Goal: Transaction & Acquisition: Purchase product/service

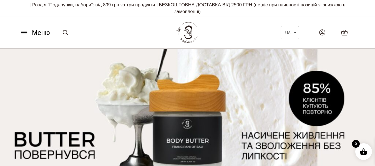
click at [26, 34] on icon at bounding box center [24, 33] width 9 height 6
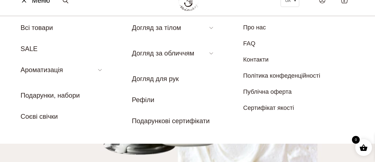
scroll to position [33, 0]
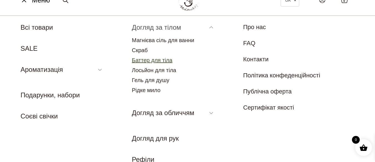
click at [143, 62] on link "Баттер для тіла" at bounding box center [152, 60] width 41 height 6
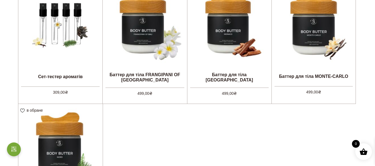
scroll to position [186, 0]
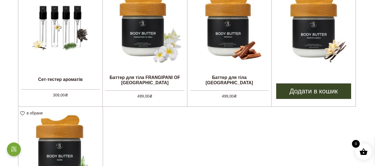
click at [311, 51] on img at bounding box center [314, 27] width 84 height 84
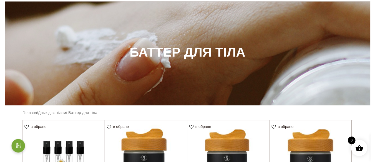
scroll to position [0, 0]
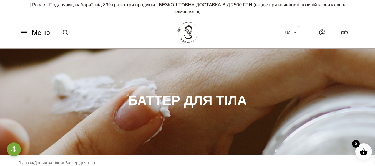
click at [26, 35] on icon at bounding box center [24, 33] width 9 height 6
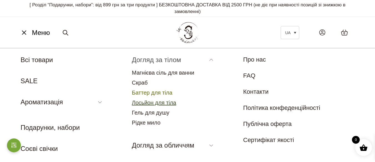
click at [163, 103] on link "Лосьйон для тіла" at bounding box center [154, 103] width 44 height 6
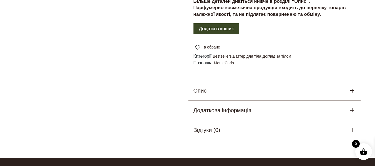
scroll to position [251, 0]
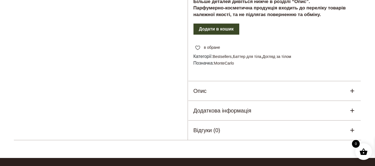
click at [217, 90] on div "Опис" at bounding box center [275, 90] width 174 height 19
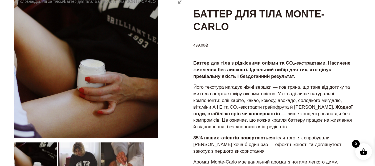
scroll to position [4, 0]
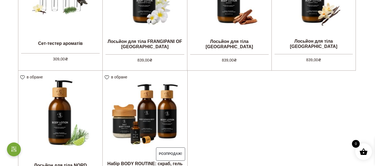
scroll to position [194, 0]
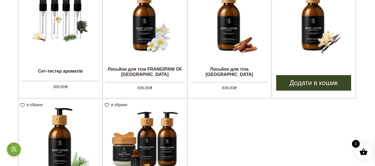
click at [318, 28] on img at bounding box center [314, 18] width 84 height 84
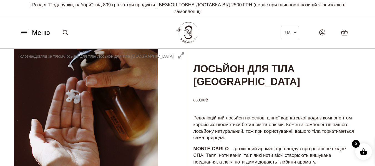
click at [25, 32] on icon at bounding box center [24, 33] width 9 height 6
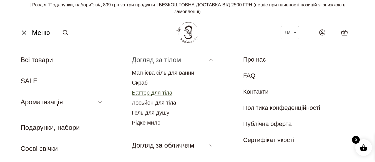
click at [160, 92] on link "Баттер для тіла" at bounding box center [152, 93] width 41 height 6
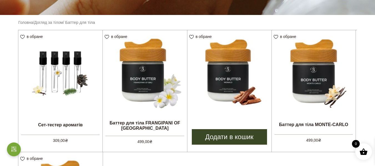
scroll to position [194, 0]
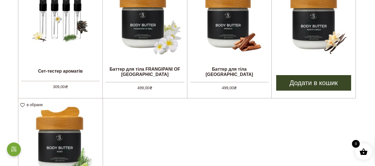
click at [300, 42] on img at bounding box center [314, 18] width 84 height 84
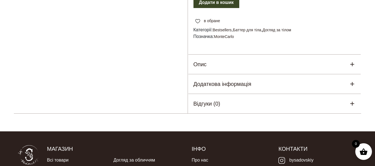
scroll to position [278, 0]
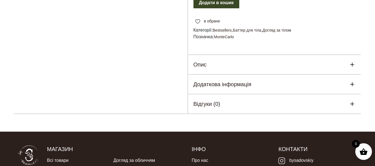
click at [238, 63] on div "Опис" at bounding box center [275, 64] width 174 height 19
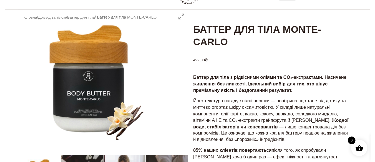
scroll to position [28, 0]
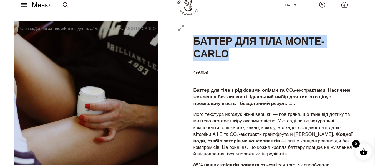
drag, startPoint x: 211, startPoint y: 45, endPoint x: 256, endPoint y: 55, distance: 46.3
click at [256, 55] on h1 "Баттер для тіла MONTE-CARLO" at bounding box center [275, 41] width 174 height 41
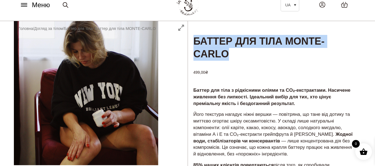
copy h1 "Баттер для тіла MONTE-CARLO"
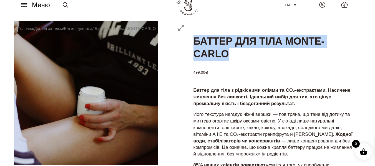
click at [27, 4] on icon at bounding box center [24, 5] width 9 height 6
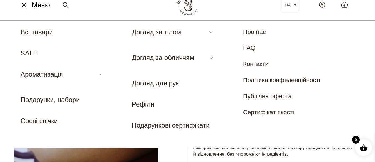
click at [43, 121] on link "Соєві свічки" at bounding box center [39, 121] width 37 height 8
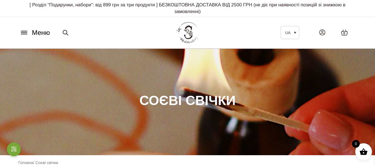
click at [25, 31] on icon at bounding box center [24, 33] width 9 height 6
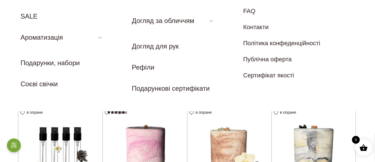
scroll to position [56, 0]
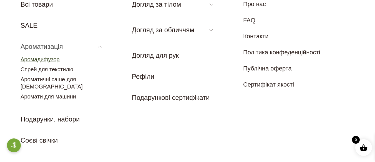
click at [50, 60] on link "Аромадифузор" at bounding box center [40, 59] width 39 height 6
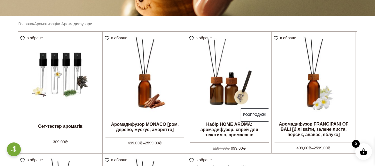
scroll to position [278, 0]
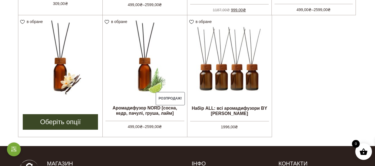
click at [84, 61] on img at bounding box center [60, 57] width 84 height 84
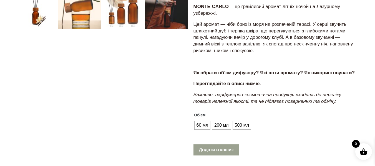
scroll to position [222, 0]
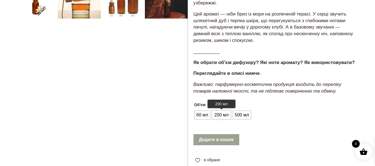
click at [217, 114] on span "200 мл" at bounding box center [221, 115] width 17 height 9
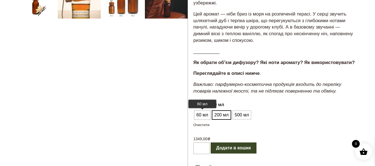
click at [203, 114] on span "60 мл" at bounding box center [202, 115] width 15 height 9
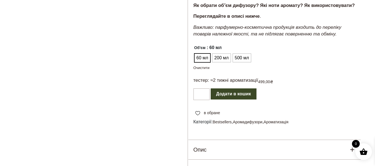
scroll to position [278, 0]
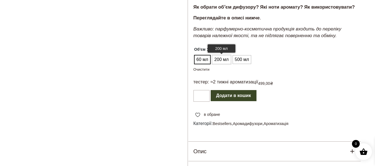
click at [221, 57] on span "200 мл" at bounding box center [221, 59] width 17 height 9
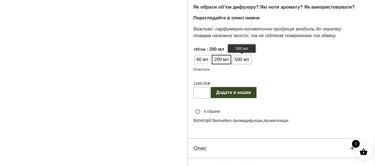
click at [246, 60] on span "500 мл" at bounding box center [242, 59] width 17 height 9
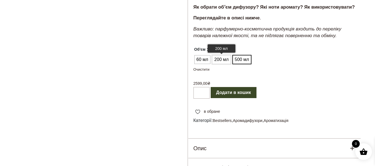
click at [229, 58] on span "200 мл" at bounding box center [221, 59] width 17 height 9
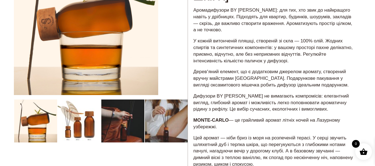
scroll to position [0, 0]
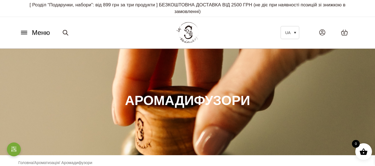
click at [26, 32] on icon at bounding box center [24, 33] width 9 height 6
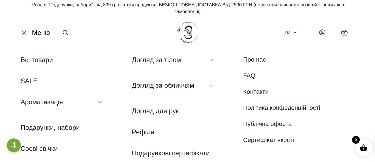
click at [152, 113] on link "Догляд для рук" at bounding box center [155, 111] width 47 height 8
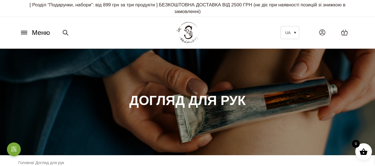
click at [29, 36] on button "Меню" at bounding box center [35, 33] width 34 height 11
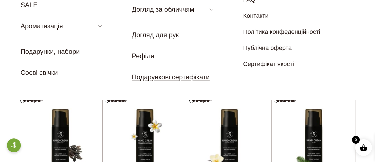
scroll to position [83, 0]
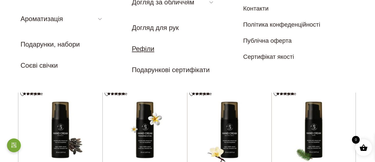
click at [141, 50] on link "Рефіли" at bounding box center [143, 49] width 23 height 8
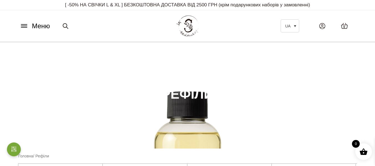
click at [26, 28] on icon at bounding box center [24, 26] width 9 height 6
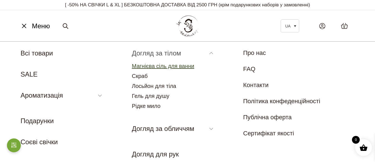
click at [149, 66] on link "Магнієва сіль для ванни" at bounding box center [163, 66] width 63 height 6
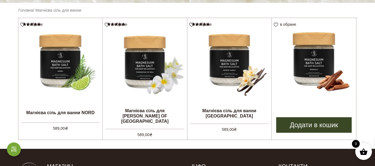
scroll to position [139, 0]
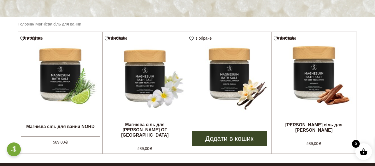
click at [233, 84] on img at bounding box center [230, 74] width 84 height 84
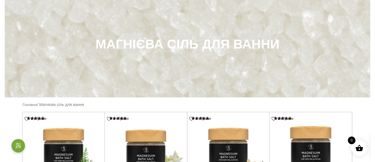
scroll to position [0, 0]
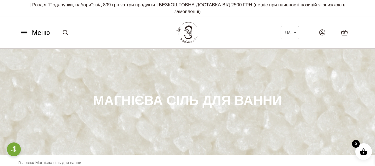
click at [24, 31] on icon at bounding box center [24, 31] width 6 height 0
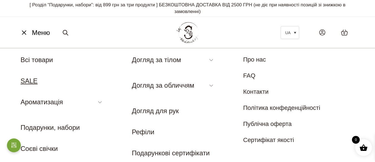
click at [33, 84] on link "SALE" at bounding box center [29, 81] width 17 height 8
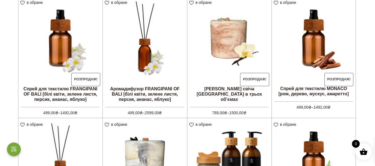
scroll to position [306, 0]
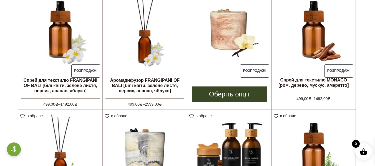
click at [226, 39] on img at bounding box center [230, 29] width 84 height 84
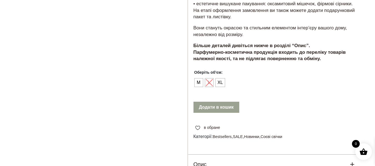
scroll to position [278, 0]
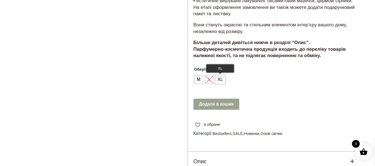
click at [218, 75] on span "XL" at bounding box center [220, 79] width 8 height 9
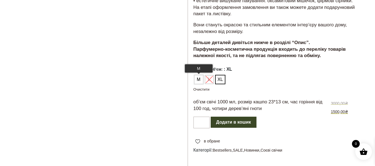
click at [200, 75] on span "М" at bounding box center [198, 79] width 7 height 9
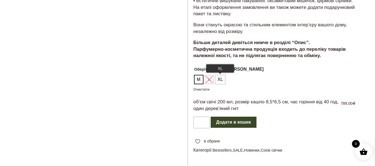
click at [224, 75] on span "XL" at bounding box center [220, 79] width 8 height 9
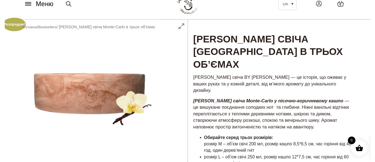
scroll to position [0, 0]
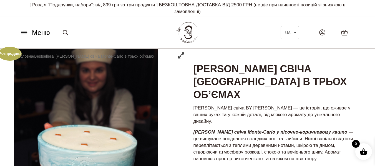
click at [23, 31] on icon at bounding box center [24, 31] width 6 height 0
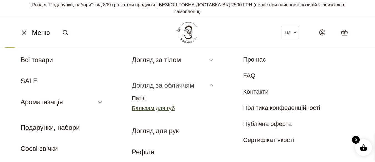
click at [167, 110] on link "Бальзам для губ" at bounding box center [153, 108] width 43 height 6
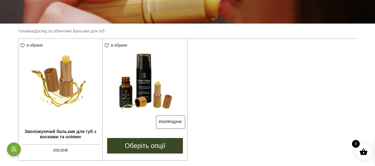
scroll to position [139, 0]
